Goal: Communication & Community: Participate in discussion

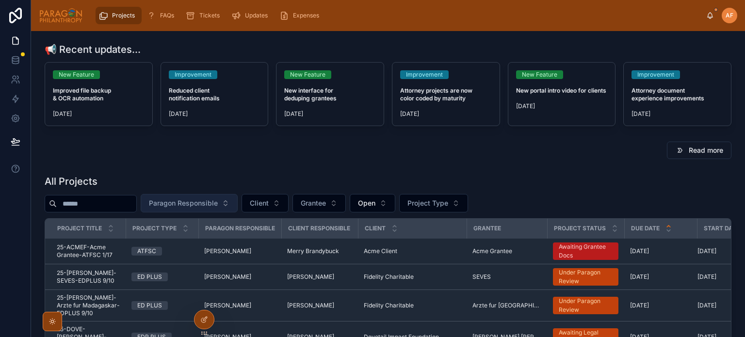
click at [204, 200] on span "Paragon Responsible" at bounding box center [183, 203] width 69 height 10
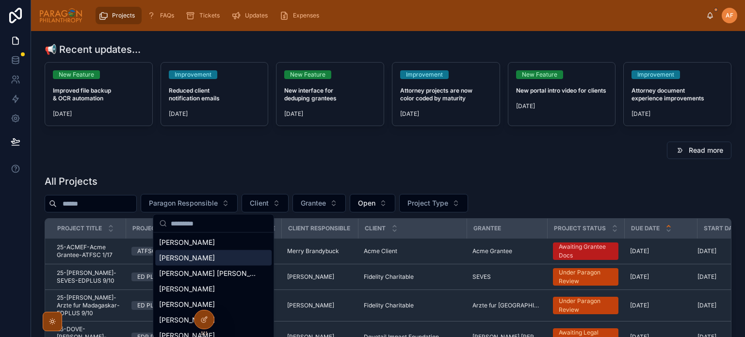
click at [204, 258] on span "[PERSON_NAME]" at bounding box center [187, 258] width 56 height 10
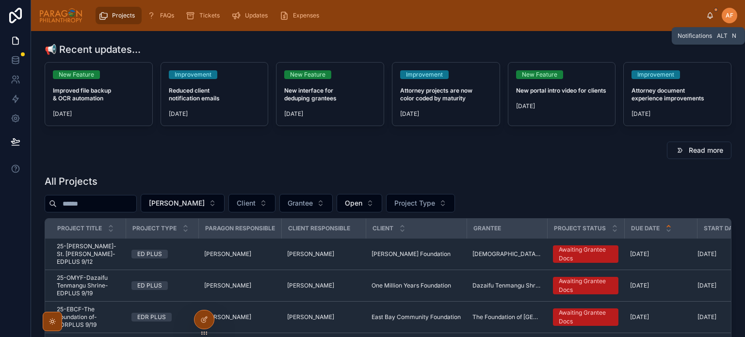
click at [712, 16] on icon at bounding box center [710, 16] width 8 height 8
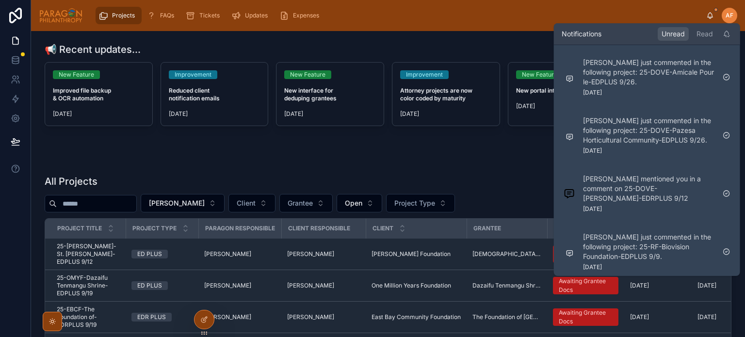
scroll to position [291, 0]
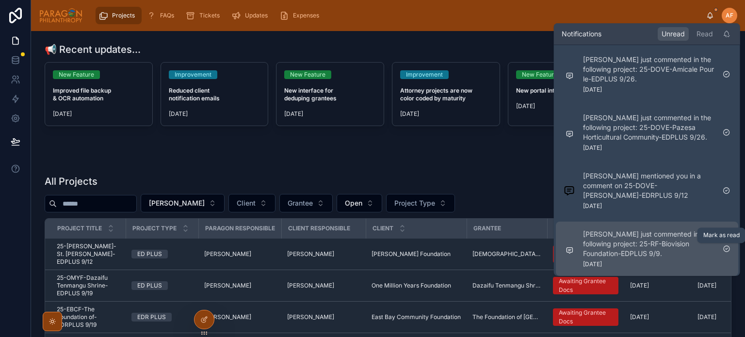
click at [728, 250] on icon at bounding box center [727, 249] width 8 height 8
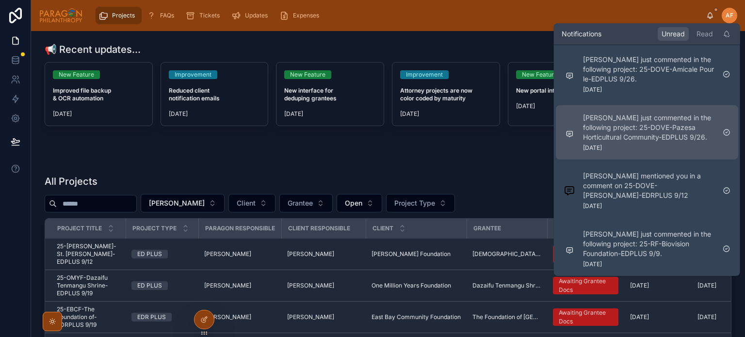
scroll to position [232, 0]
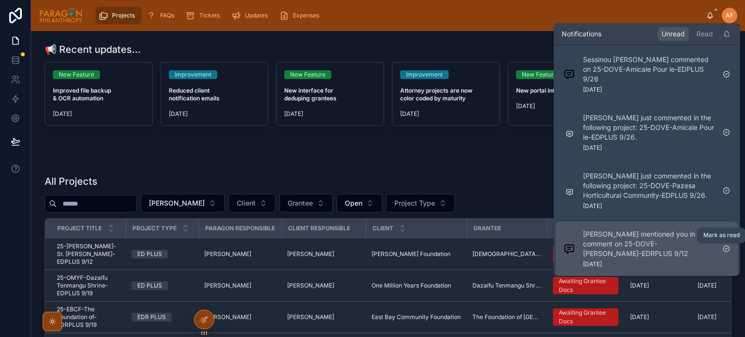
click at [726, 247] on icon at bounding box center [727, 249] width 8 height 8
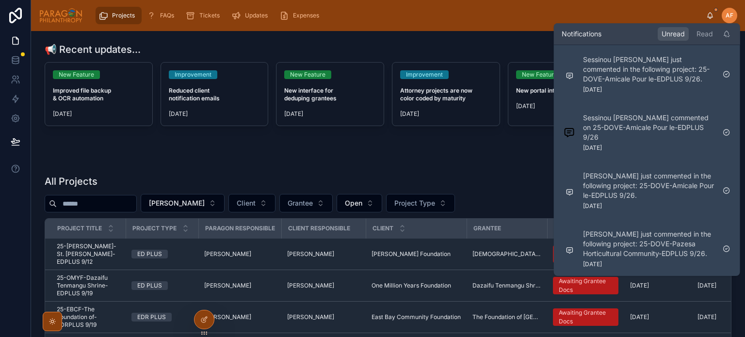
scroll to position [174, 0]
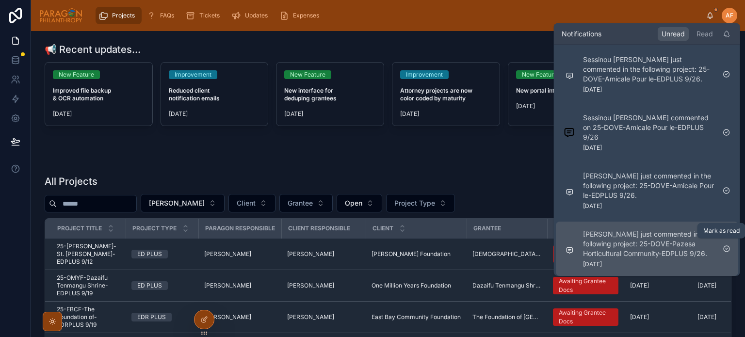
click at [728, 245] on icon at bounding box center [727, 249] width 8 height 8
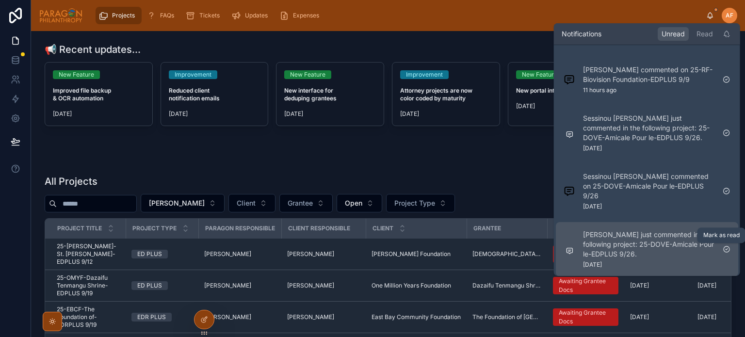
click at [726, 246] on icon at bounding box center [727, 249] width 6 height 6
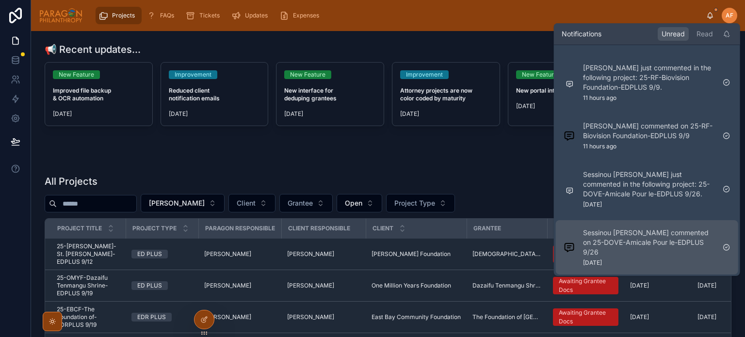
click at [630, 244] on p "Sessinou [PERSON_NAME] commented on 25-DOVE-Amicale Pour le-EDPLUS 9/26" at bounding box center [649, 242] width 132 height 29
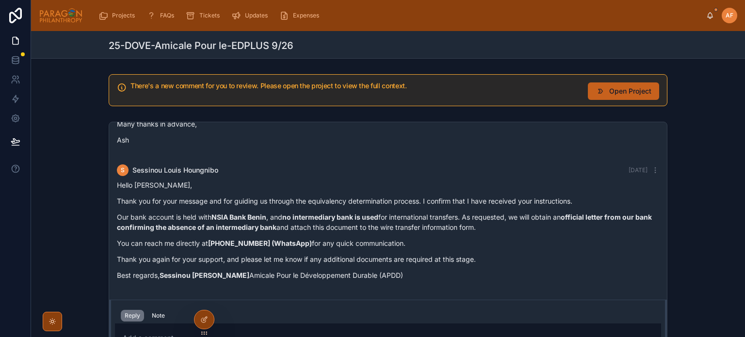
click at [604, 92] on button "Open Project" at bounding box center [623, 90] width 71 height 17
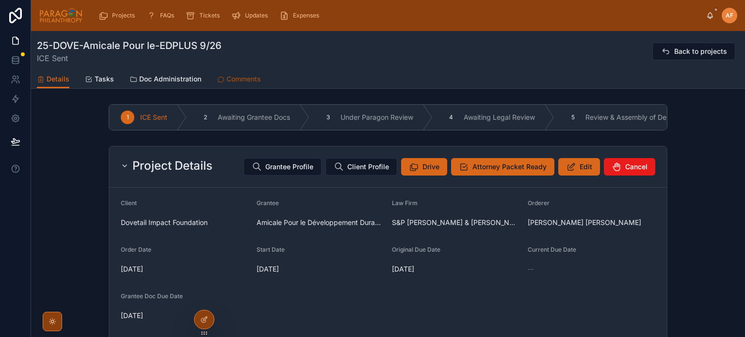
click at [224, 74] on div "Comments" at bounding box center [239, 79] width 44 height 10
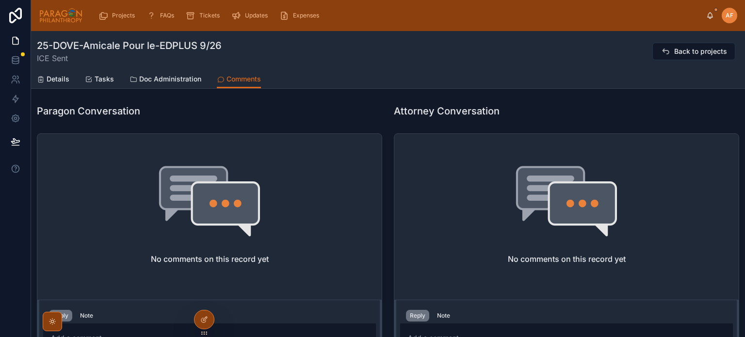
click at [711, 12] on div "[PERSON_NAME] [PERSON_NAME]" at bounding box center [721, 16] width 31 height 16
click at [708, 15] on icon at bounding box center [710, 16] width 8 height 8
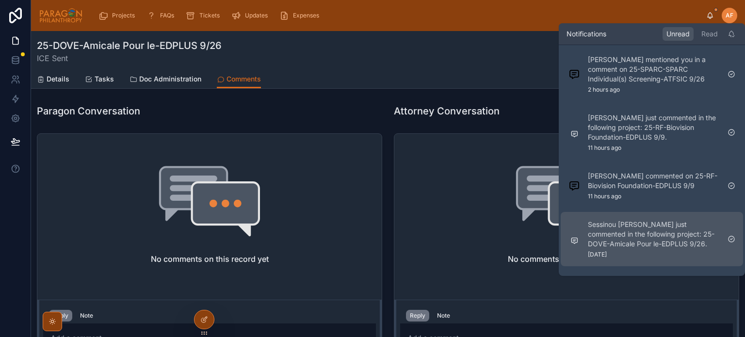
click at [645, 230] on p "Sessinou [PERSON_NAME] just commented in the following project: 25-DOVE-Amicale…" at bounding box center [654, 234] width 132 height 29
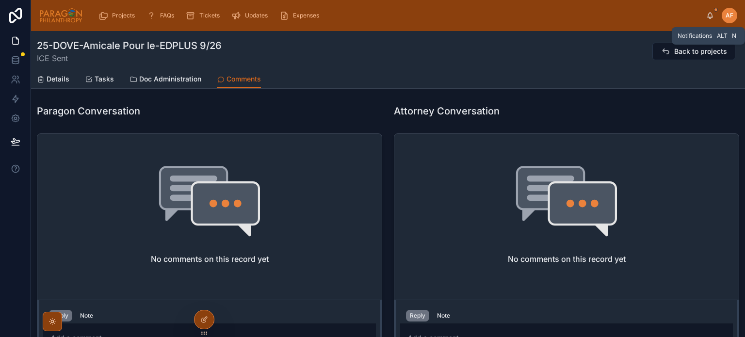
click at [707, 13] on icon at bounding box center [710, 16] width 8 height 8
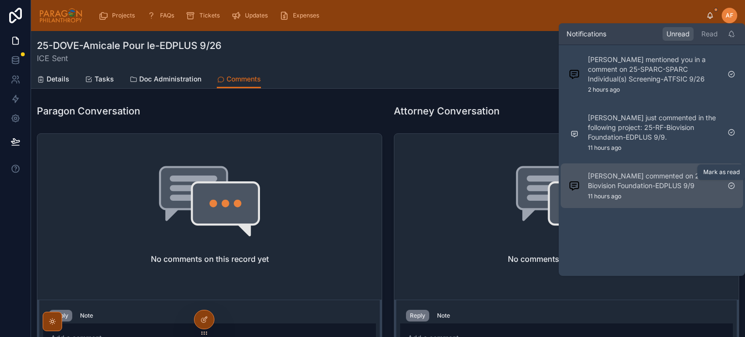
click at [729, 185] on icon at bounding box center [732, 186] width 8 height 8
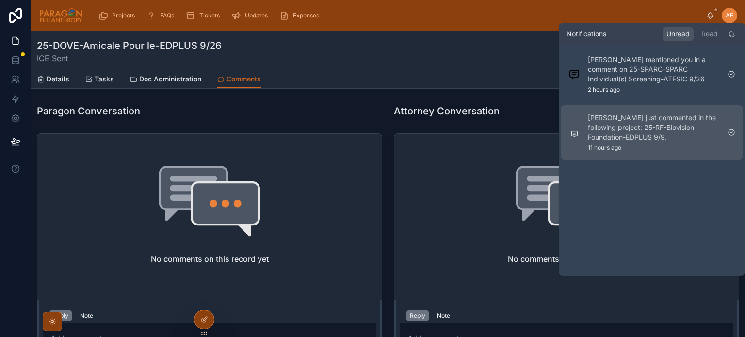
click at [642, 133] on p "[PERSON_NAME] just commented in the following project: 25-RF-Biovision Foundati…" at bounding box center [654, 127] width 132 height 29
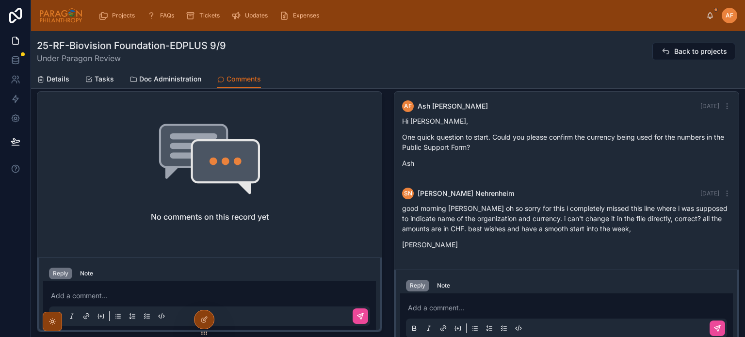
scroll to position [340, 0]
click at [469, 308] on p at bounding box center [568, 308] width 321 height 10
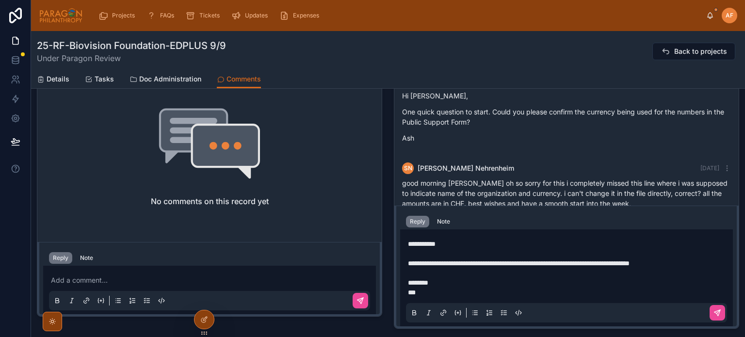
scroll to position [411, 0]
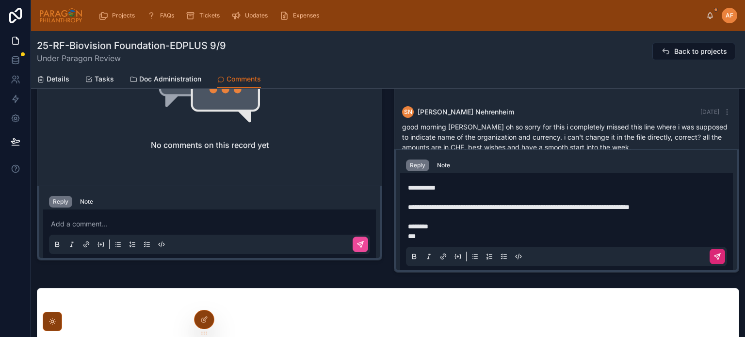
click at [713, 258] on icon at bounding box center [717, 257] width 8 height 8
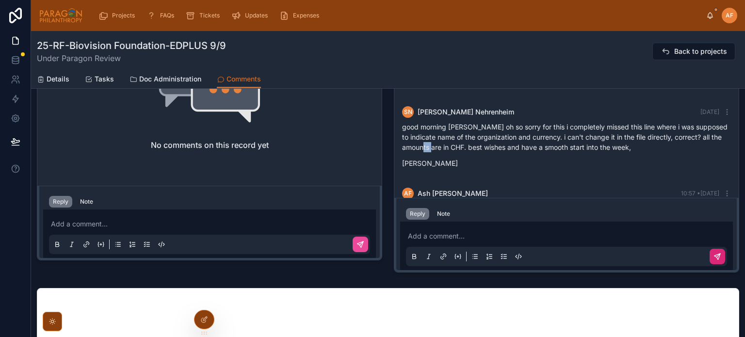
drag, startPoint x: 462, startPoint y: 157, endPoint x: 448, endPoint y: 160, distance: 14.4
click at [448, 152] on p "good morning [PERSON_NAME] oh so sorry for this i completely missed this line w…" at bounding box center [566, 137] width 329 height 31
copy p "CHF"
